Goal: Navigation & Orientation: Find specific page/section

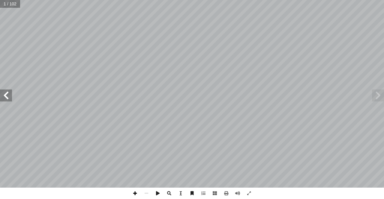
click at [134, 194] on span at bounding box center [134, 193] width 11 height 11
click at [9, 98] on span at bounding box center [6, 96] width 12 height 12
click at [237, 194] on span at bounding box center [237, 193] width 11 height 11
click at [9, 98] on span at bounding box center [6, 96] width 12 height 12
click at [134, 193] on span at bounding box center [134, 193] width 11 height 11
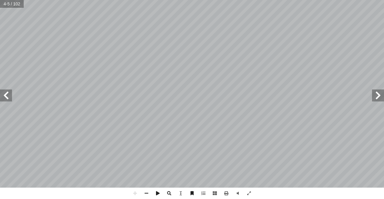
click at [8, 99] on span at bounding box center [6, 96] width 12 height 12
click at [9, 97] on span at bounding box center [6, 96] width 12 height 12
click at [148, 192] on span at bounding box center [146, 193] width 11 height 11
click at [133, 192] on span at bounding box center [134, 193] width 11 height 11
